Goal: Information Seeking & Learning: Learn about a topic

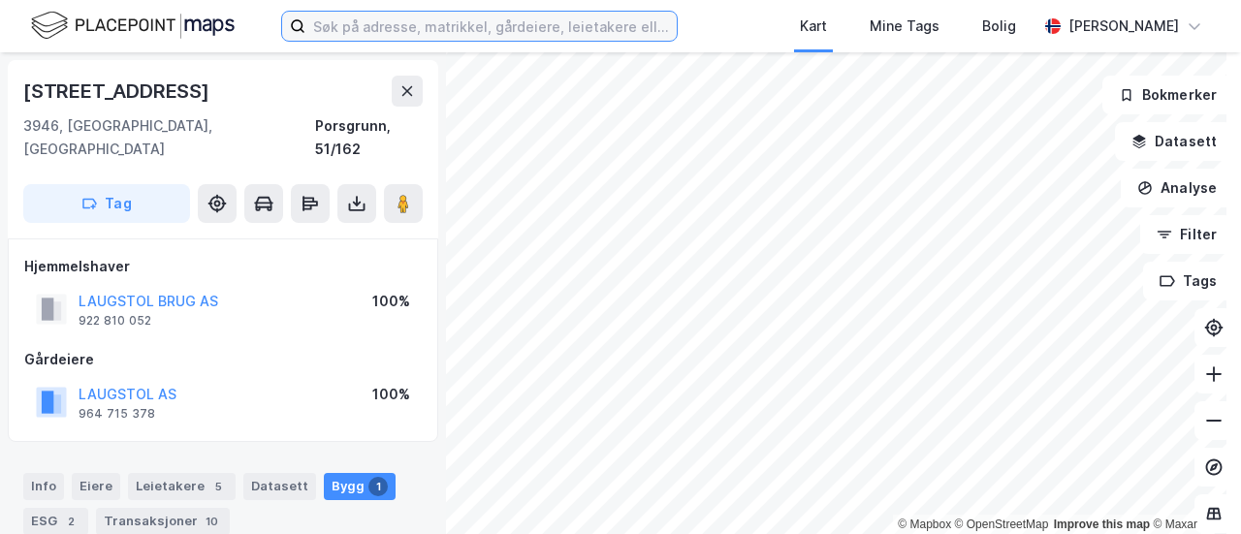
click at [563, 33] on input at bounding box center [490, 26] width 371 height 29
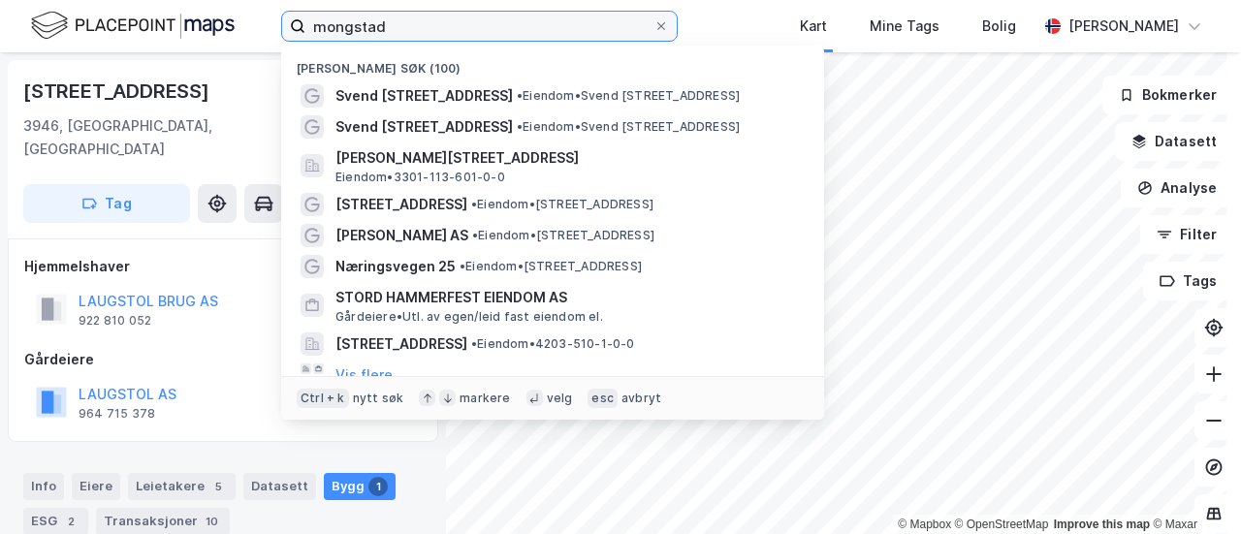
type input "mongstad"
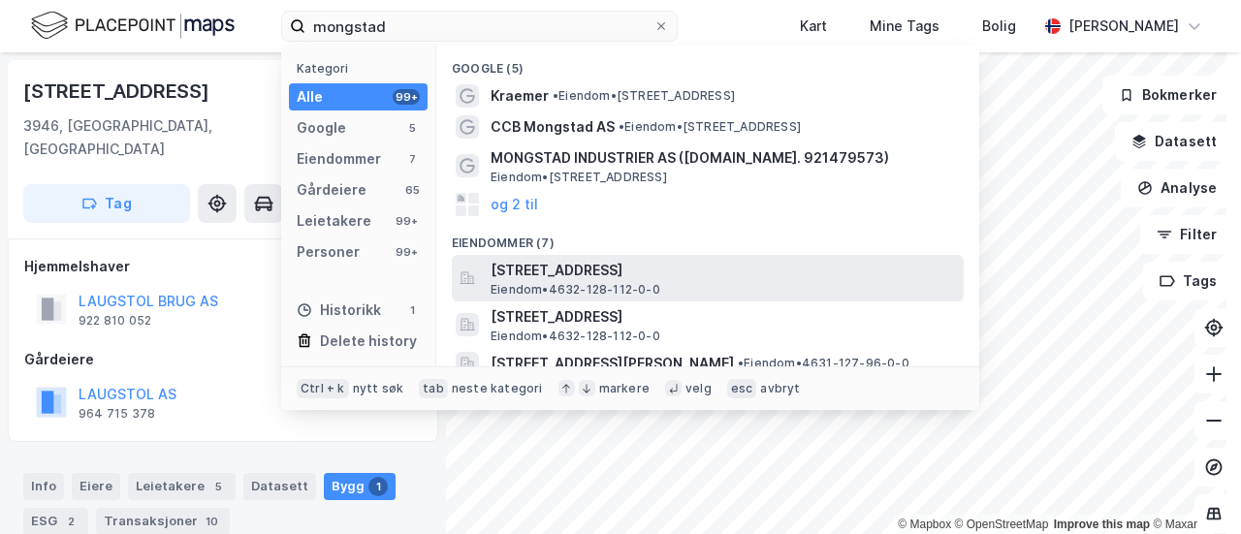
click at [707, 271] on span "[STREET_ADDRESS]" at bounding box center [723, 270] width 465 height 23
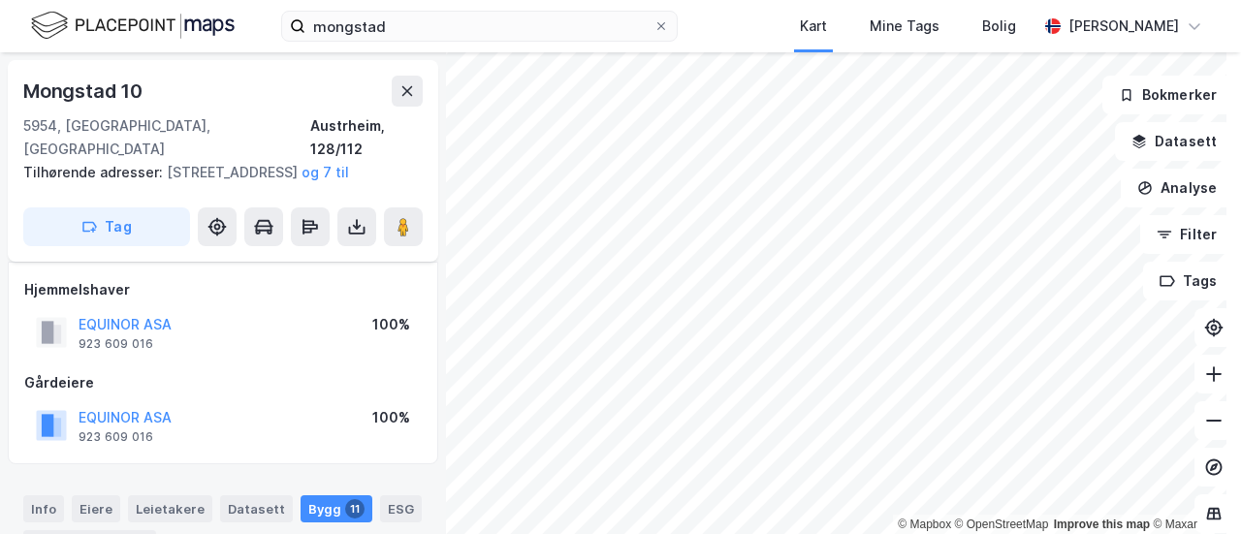
scroll to position [116, 0]
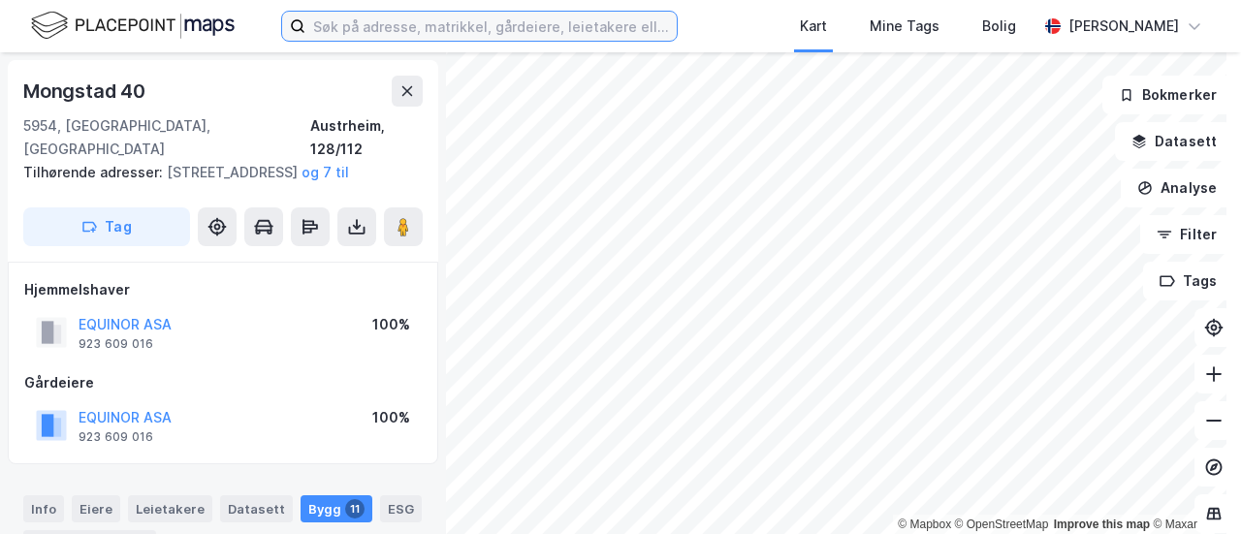
click at [353, 18] on input at bounding box center [490, 26] width 371 height 29
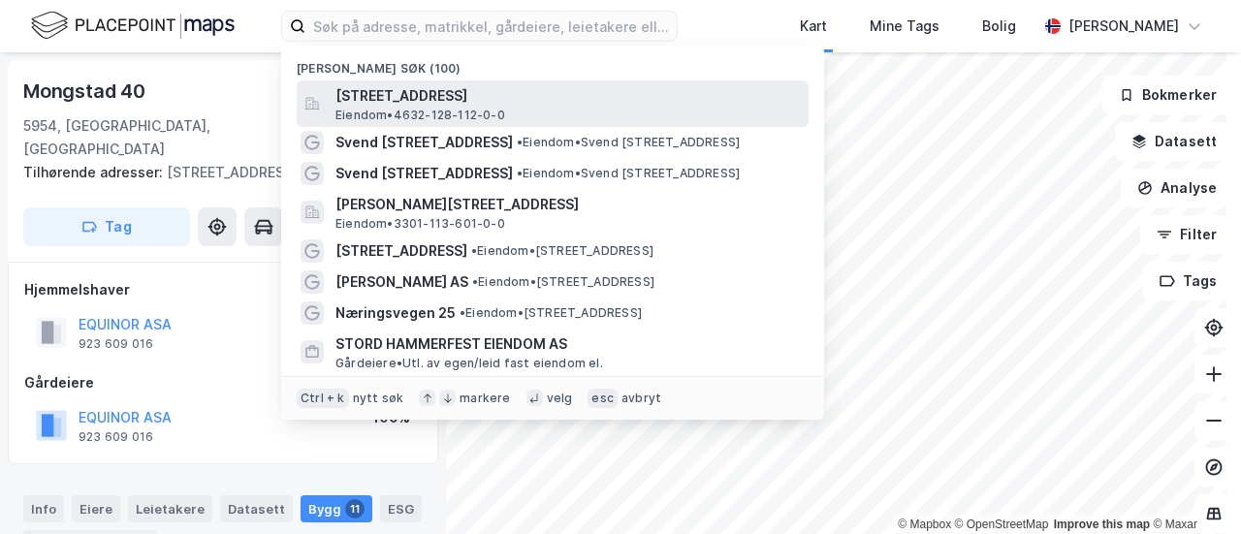
click at [388, 84] on span "[STREET_ADDRESS]" at bounding box center [567, 95] width 465 height 23
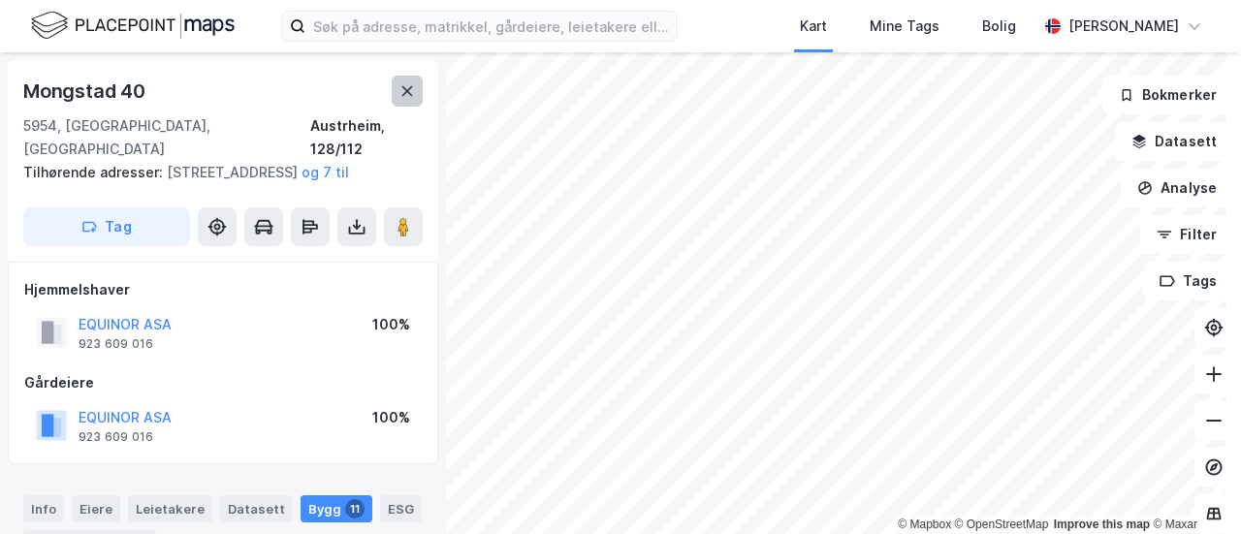
click at [399, 94] on icon at bounding box center [407, 91] width 16 height 16
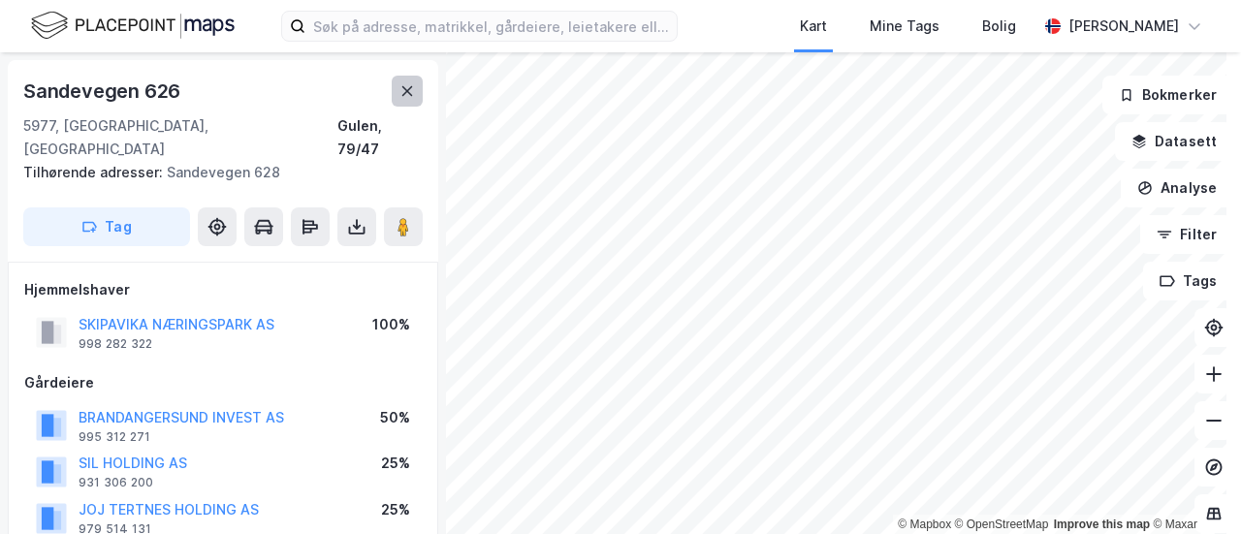
click at [398, 92] on button at bounding box center [407, 91] width 31 height 31
